Goal: Transaction & Acquisition: Purchase product/service

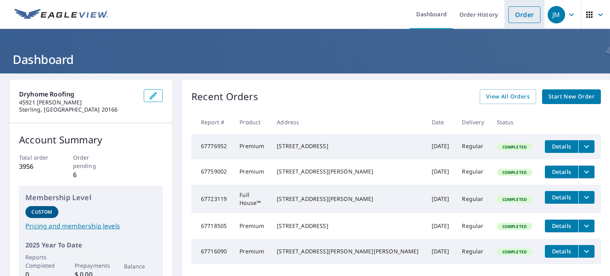
click at [522, 18] on link "Order" at bounding box center [524, 14] width 32 height 17
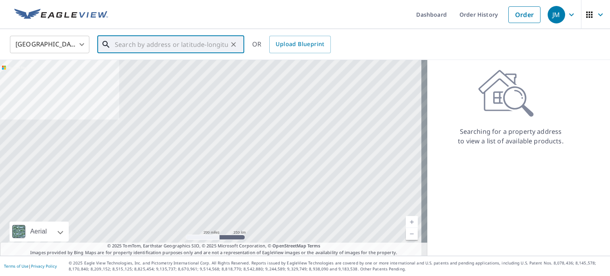
click at [173, 42] on input "text" at bounding box center [171, 44] width 113 height 22
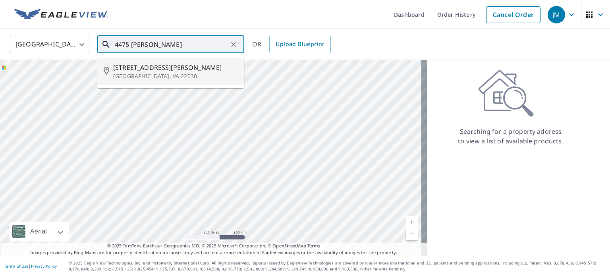
click at [148, 73] on p "[GEOGRAPHIC_DATA], VA 22030" at bounding box center [175, 76] width 125 height 8
type input "[STREET_ADDRESS][PERSON_NAME]"
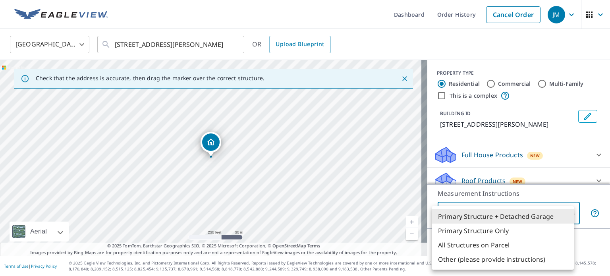
click at [470, 209] on body "JM JM Dashboard Order History Cancel Order JM [GEOGRAPHIC_DATA] US ​ [STREET_AD…" at bounding box center [305, 138] width 610 height 276
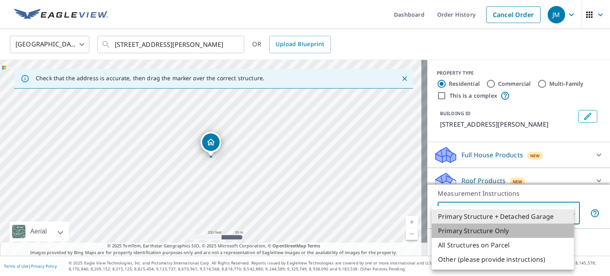
click at [462, 228] on li "Primary Structure Only" at bounding box center [502, 230] width 142 height 14
type input "2"
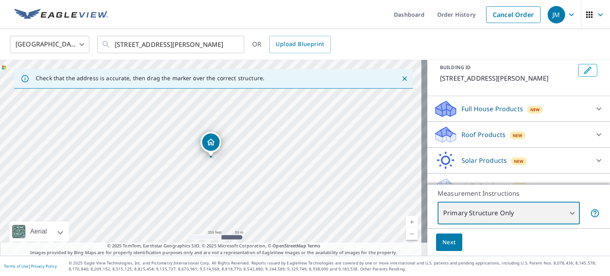
scroll to position [46, 0]
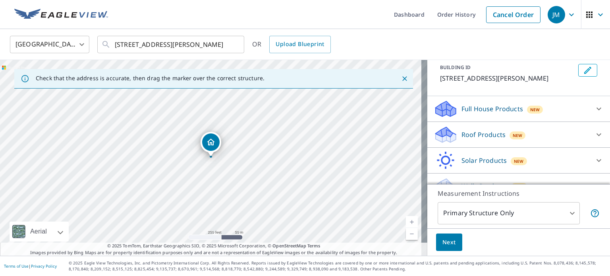
click at [468, 138] on p "Roof Products" at bounding box center [483, 135] width 44 height 10
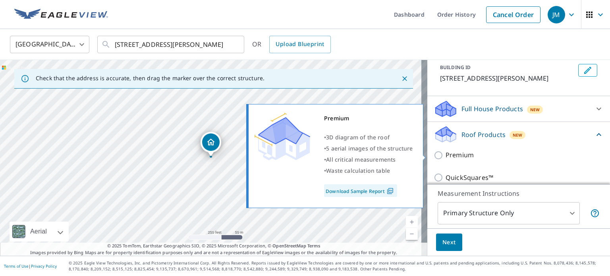
click at [433, 156] on input "Premium" at bounding box center [439, 155] width 12 height 10
checkbox input "true"
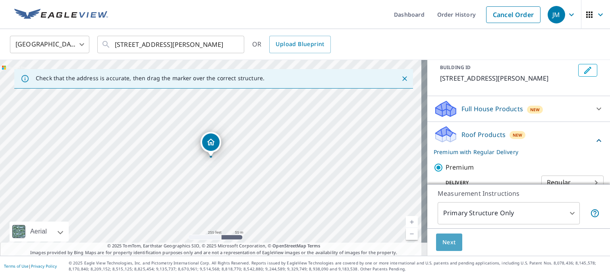
click at [442, 239] on span "Next" at bounding box center [448, 242] width 13 height 10
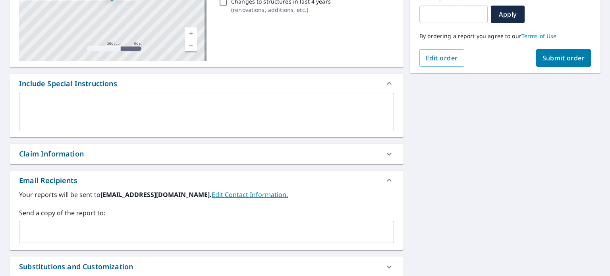
scroll to position [147, 0]
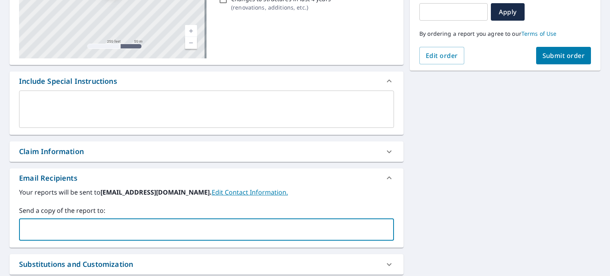
click at [314, 228] on input "text" at bounding box center [201, 229] width 356 height 15
type input "[PERSON_NAME][EMAIL_ADDRESS][DOMAIN_NAME]"
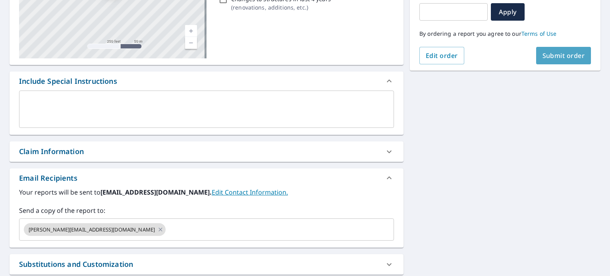
click at [556, 51] on span "Submit order" at bounding box center [563, 55] width 42 height 9
checkbox input "true"
